Goal: Information Seeking & Learning: Learn about a topic

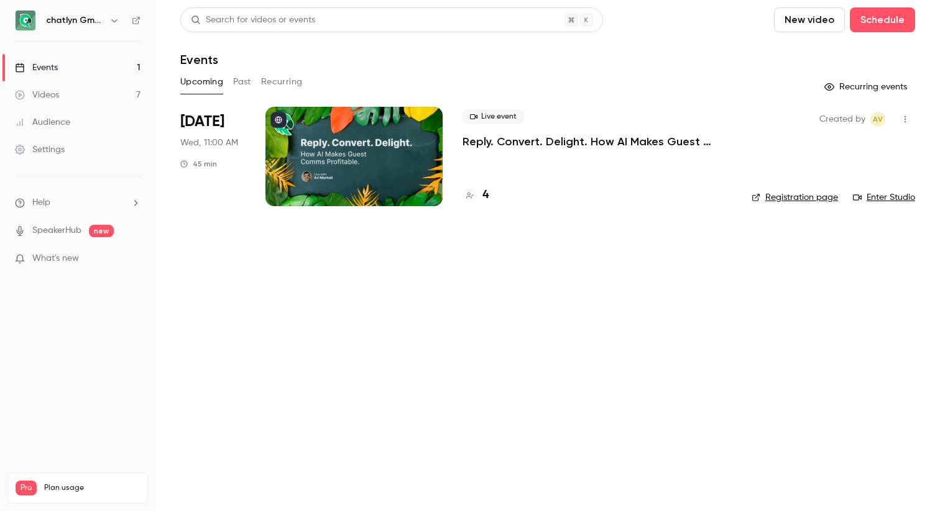
click at [637, 142] on p "Reply. Convert. Delight. How AI Makes Guest Comms Profitable." at bounding box center [596, 141] width 269 height 15
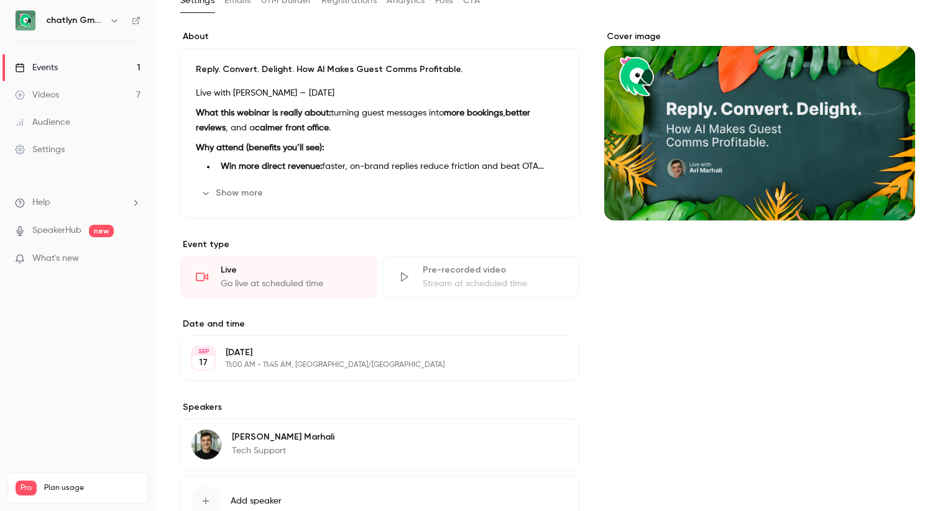
scroll to position [82, 0]
click at [248, 181] on div "Reply. Convert. Delight. How AI Makes Guest Comms Profitable. Live with [PERSON…" at bounding box center [379, 132] width 399 height 171
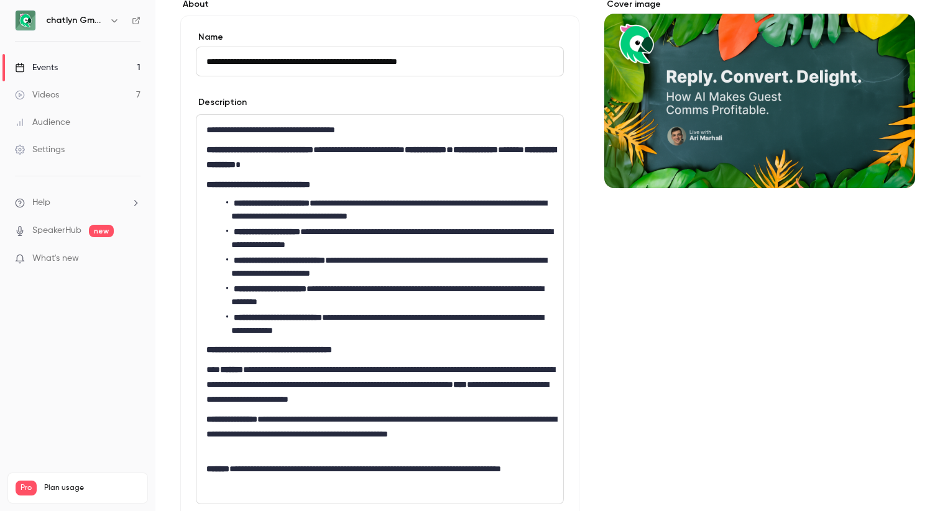
scroll to position [22, 0]
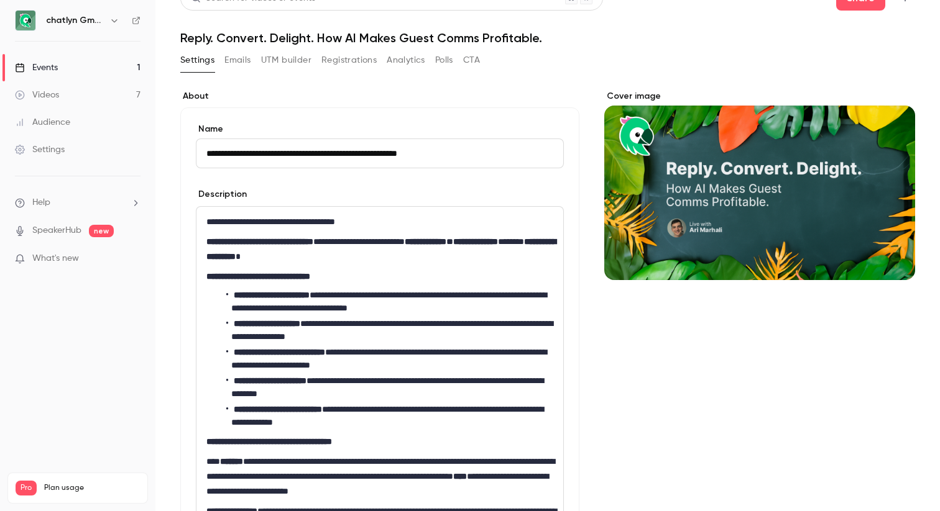
click at [245, 59] on button "Emails" at bounding box center [237, 60] width 26 height 20
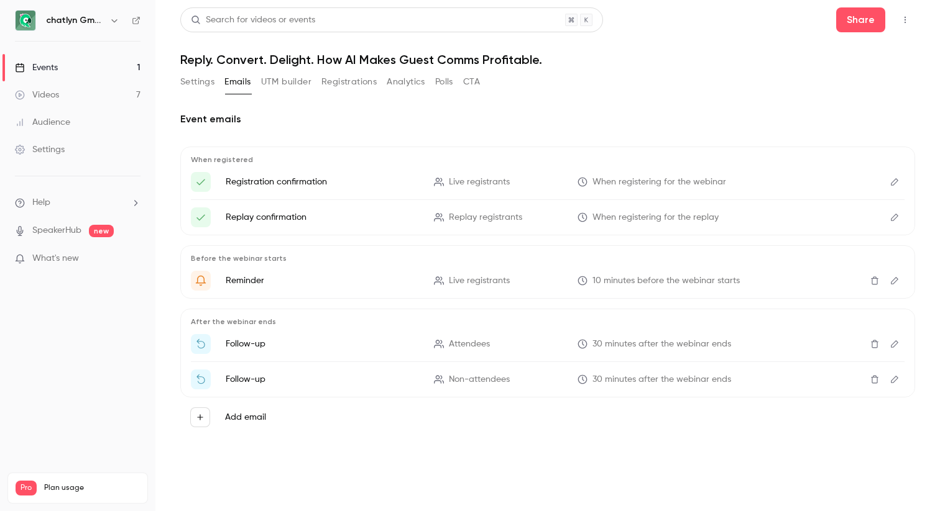
click at [305, 82] on button "UTM builder" at bounding box center [286, 82] width 50 height 20
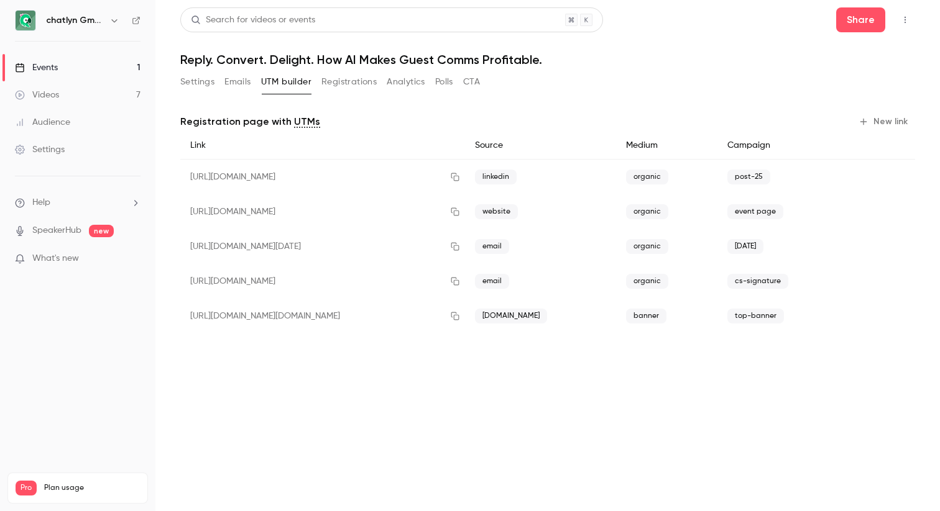
click at [353, 87] on button "Registrations" at bounding box center [348, 82] width 55 height 20
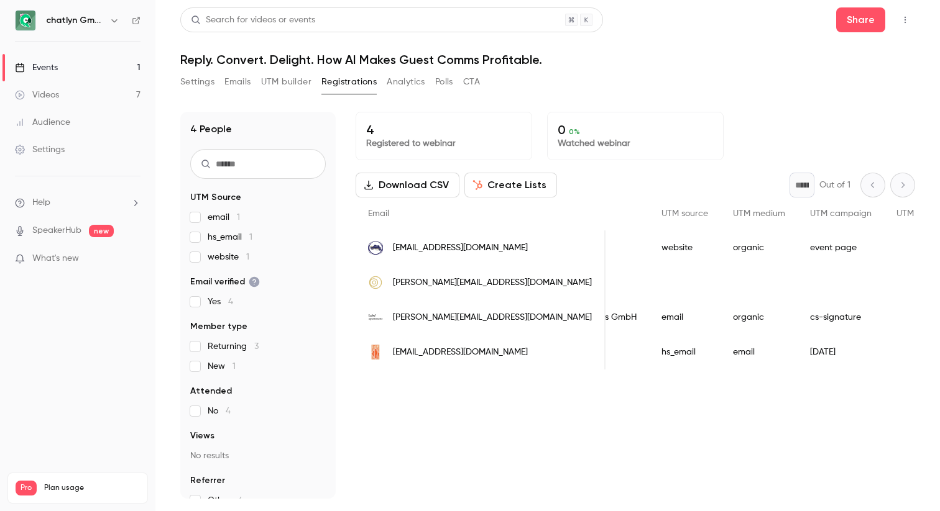
scroll to position [0, 817]
click at [407, 83] on button "Analytics" at bounding box center [406, 82] width 39 height 20
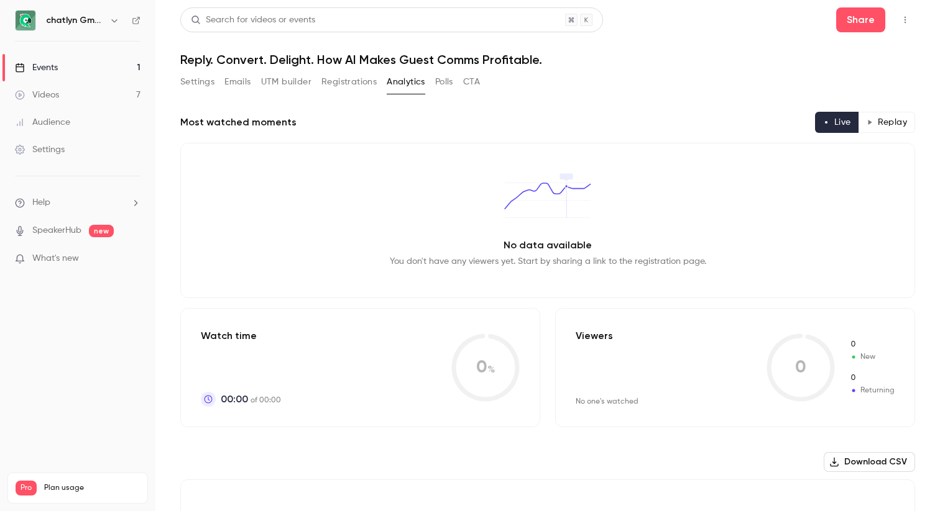
click at [444, 78] on button "Polls" at bounding box center [444, 82] width 18 height 20
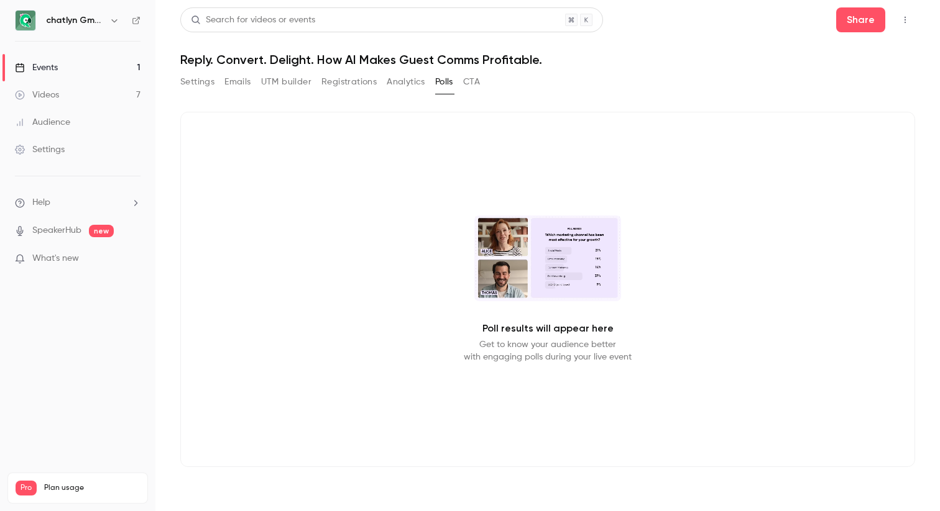
click at [474, 71] on div "Search for videos or events Share Reply. Convert. Delight. How AI Makes Guest C…" at bounding box center [547, 247] width 735 height 480
click at [474, 80] on button "CTA" at bounding box center [471, 82] width 17 height 20
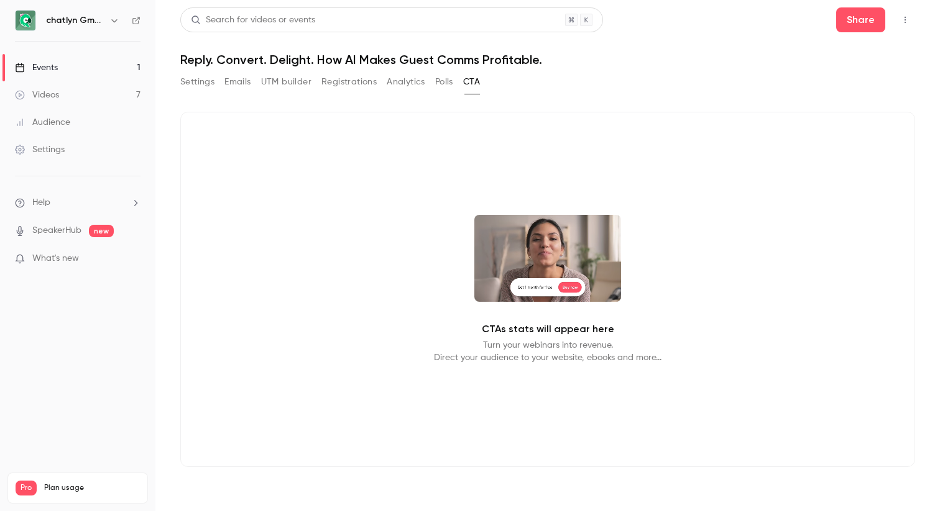
click at [203, 78] on button "Settings" at bounding box center [197, 82] width 34 height 20
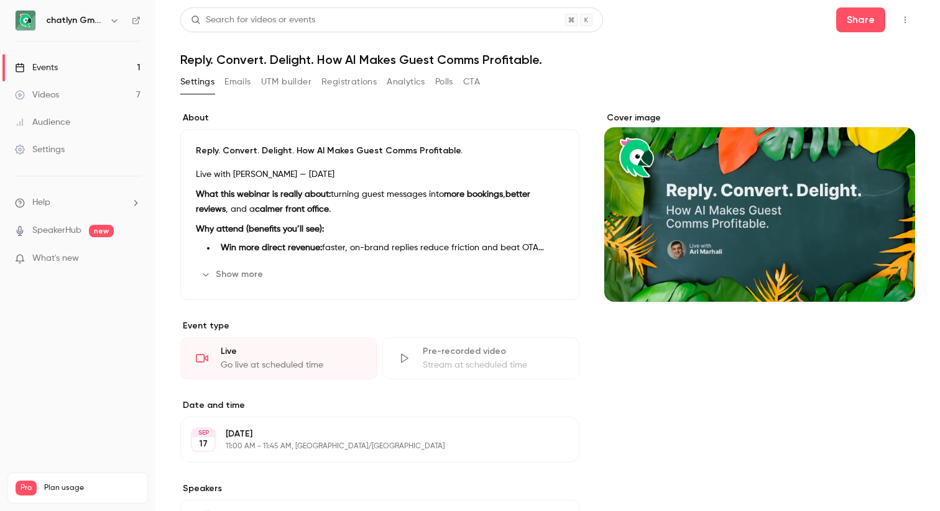
click at [138, 90] on link "Videos 7" at bounding box center [77, 94] width 155 height 27
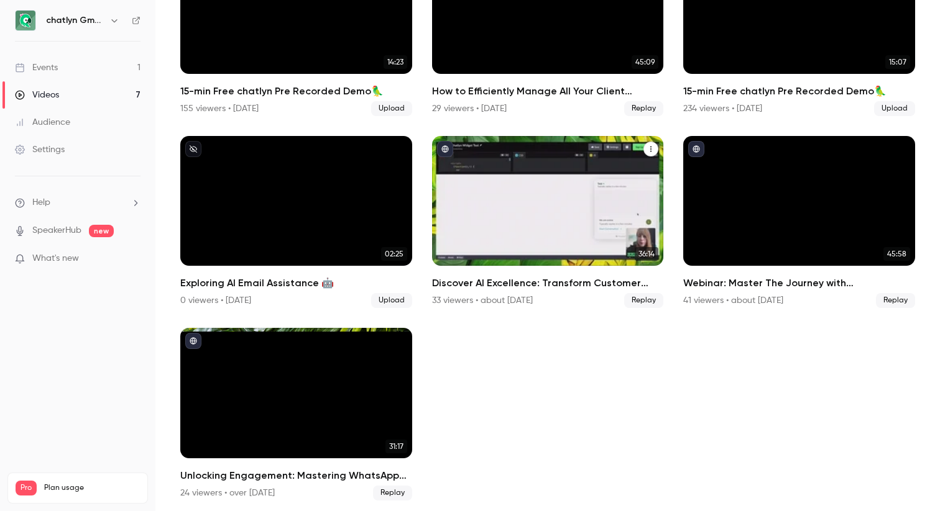
scroll to position [165, 0]
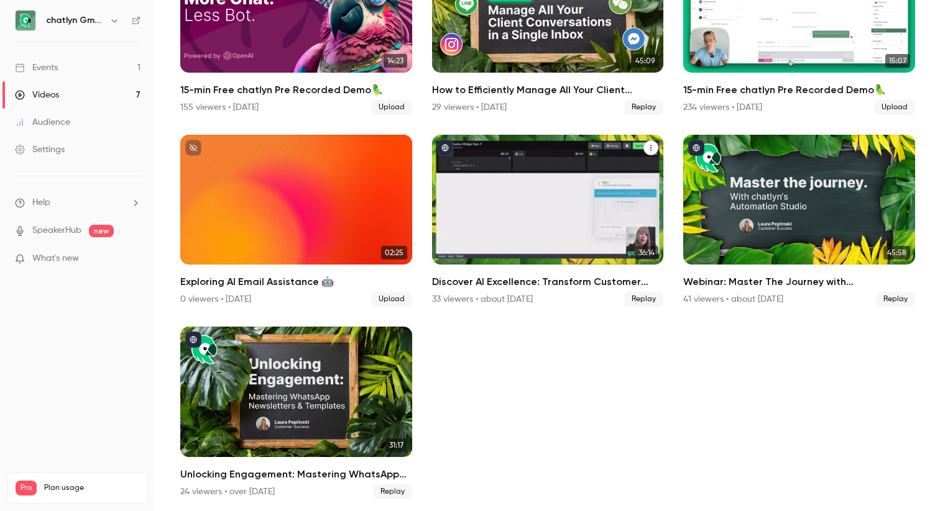
click at [582, 229] on div "Discover AI Excellence: Transform Customer Engagement with chatlyn’s AI Chatbot" at bounding box center [548, 200] width 232 height 131
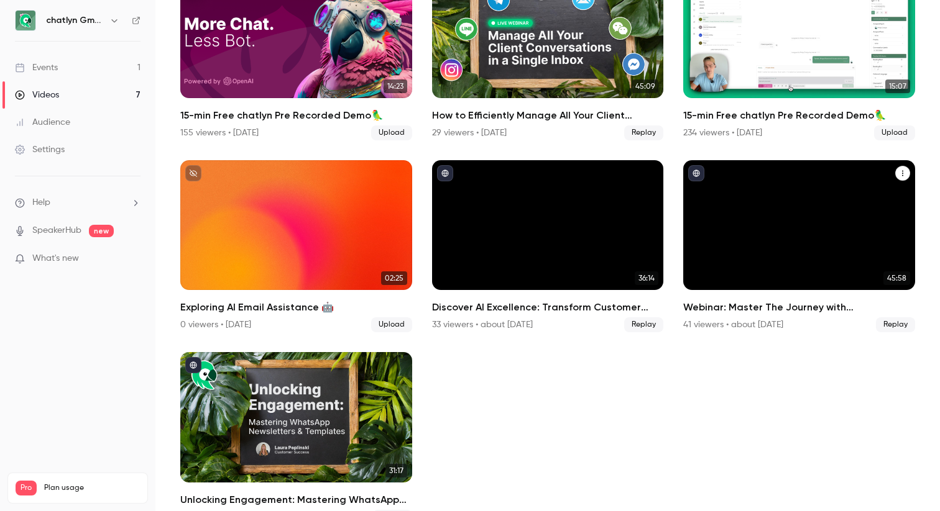
scroll to position [147, 0]
